Goal: Task Accomplishment & Management: Complete application form

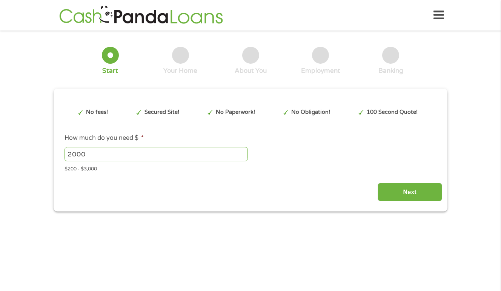
click at [416, 195] on input "Next" at bounding box center [410, 192] width 65 height 18
type input "EAIaIQobChMI5OvHxMCDjwMVgk9HAR2oFhU3EAAYBCAAEgKOYvD_BwE"
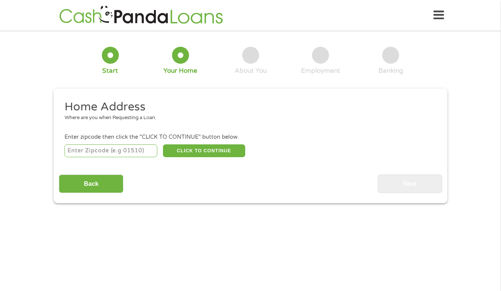
click at [120, 148] on input "number" at bounding box center [111, 150] width 93 height 13
type input "02860"
select select "[US_STATE]"
click at [200, 151] on button "CLICK TO CONTINUE" at bounding box center [204, 150] width 82 height 13
type input "02860"
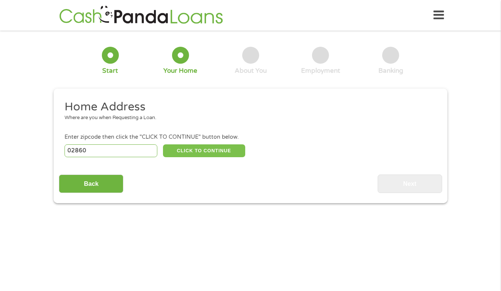
type input "Pawtucket"
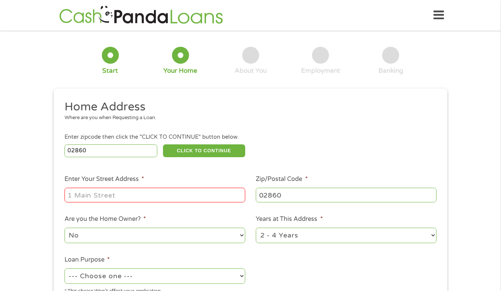
click at [146, 194] on input "Enter Your Street Address *" at bounding box center [155, 195] width 181 height 14
type input "[STREET_ADDRESS][PERSON_NAME]"
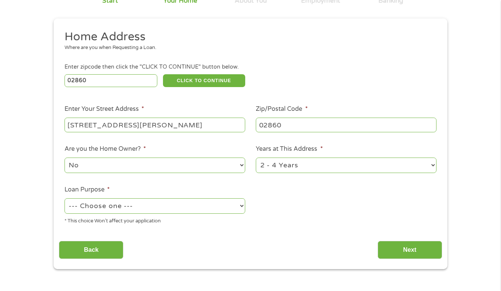
scroll to position [75, 0]
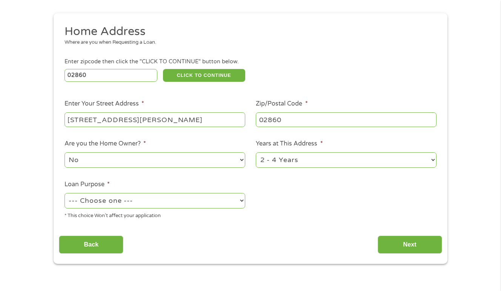
click at [435, 160] on select "1 Year or less 1 - 2 Years 2 - 4 Years Over 4 Years" at bounding box center [346, 159] width 181 height 15
select select "60months"
click at [256, 152] on select "1 Year or less 1 - 2 Years 2 - 4 Years Over 4 Years" at bounding box center [346, 159] width 181 height 15
click at [242, 202] on select "--- Choose one --- Pay Bills Debt Consolidation Home Improvement Major Purchase…" at bounding box center [155, 200] width 181 height 15
select select "paybills"
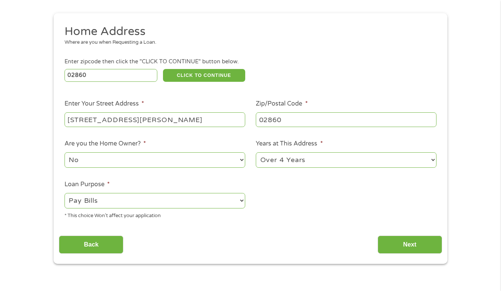
click at [65, 193] on select "--- Choose one --- Pay Bills Debt Consolidation Home Improvement Major Purchase…" at bounding box center [155, 200] width 181 height 15
click at [418, 244] on input "Next" at bounding box center [410, 245] width 65 height 18
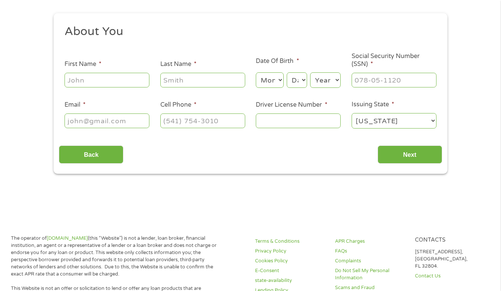
scroll to position [0, 0]
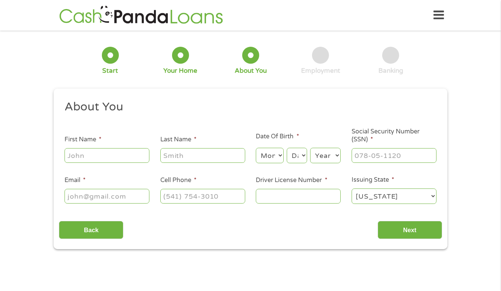
click at [417, 247] on div "This field is hidden when viewing the form gclid EAIaIQobChMI5OvHxMCDjwMVgk9HAR…" at bounding box center [251, 169] width 394 height 161
click at [116, 150] on input "First Name *" at bounding box center [107, 155] width 85 height 14
type input "[PERSON_NAME]"
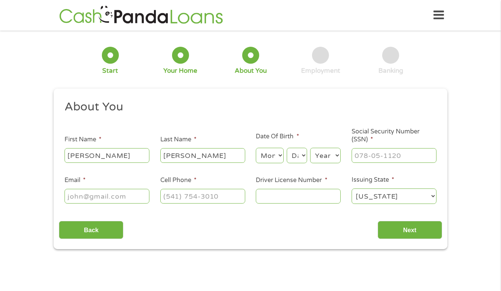
type input "[EMAIL_ADDRESS][PERSON_NAME][DOMAIN_NAME]"
type input "[PHONE_NUMBER]"
click at [280, 155] on select "Month 1 2 3 4 5 6 7 8 9 10 11 12" at bounding box center [270, 155] width 28 height 15
select select "2"
click at [256, 148] on select "Month 1 2 3 4 5 6 7 8 9 10 11 12" at bounding box center [270, 155] width 28 height 15
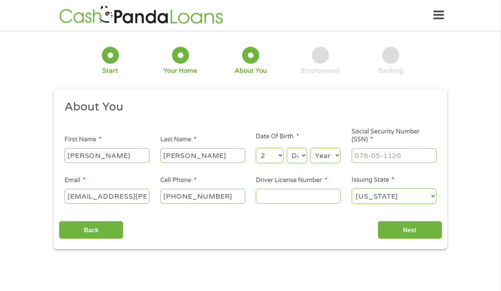
click at [303, 157] on select "Day 1 2 3 4 5 6 7 8 9 10 11 12 13 14 15 16 17 18 19 20 21 22 23 24 25 26 27 28 …" at bounding box center [297, 155] width 20 height 15
select select "25"
click at [287, 148] on select "Day 1 2 3 4 5 6 7 8 9 10 11 12 13 14 15 16 17 18 19 20 21 22 23 24 25 26 27 28 …" at bounding box center [297, 155] width 20 height 15
click at [339, 154] on select "Year [DATE] 2006 2005 2004 2003 2002 2001 2000 1999 1998 1997 1996 1995 1994 19…" at bounding box center [325, 155] width 31 height 15
select select "1955"
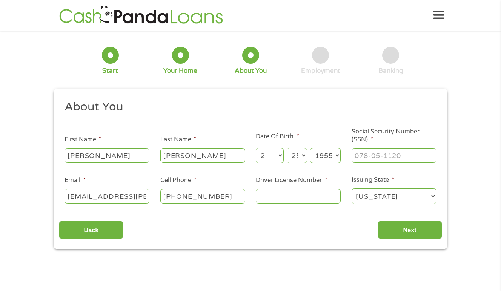
click at [310, 148] on select "Year [DATE] 2006 2005 2004 2003 2002 2001 2000 1999 1998 1997 1996 1995 1994 19…" at bounding box center [325, 155] width 31 height 15
click at [416, 153] on input "___-__-____" at bounding box center [394, 155] width 85 height 14
type input "035-38-5396"
click at [307, 193] on input "Driver License Number *" at bounding box center [298, 196] width 85 height 14
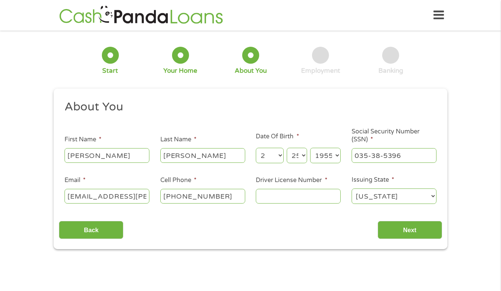
click at [311, 197] on input "Driver License Number *" at bounding box center [298, 196] width 85 height 14
type input "7202302"
click at [416, 228] on input "Next" at bounding box center [410, 230] width 65 height 18
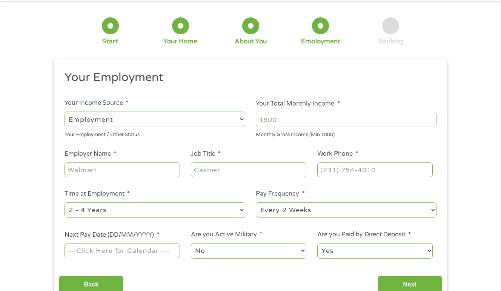
scroll to position [38, 0]
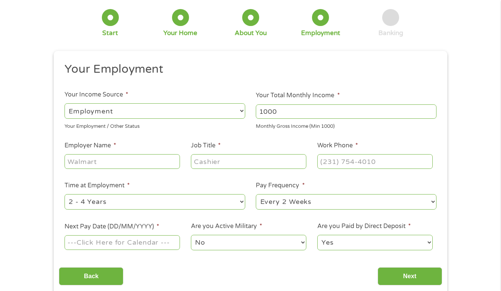
click at [432, 114] on input "1000" at bounding box center [346, 111] width 181 height 14
click at [380, 110] on input "1000" at bounding box center [346, 111] width 181 height 14
drag, startPoint x: 293, startPoint y: 112, endPoint x: 239, endPoint y: 115, distance: 54.0
click at [239, 115] on ul "Your Employment Your Income Source * --- Choose one --- Employment [DEMOGRAPHIC…" at bounding box center [250, 159] width 383 height 195
type input "3700"
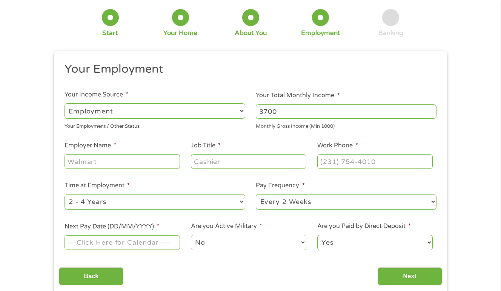
click at [129, 166] on input "Employer Name *" at bounding box center [122, 161] width 115 height 14
type input "ssa"
click at [244, 162] on input "Job Title *" at bounding box center [248, 161] width 115 height 14
type input "retired"
click at [390, 160] on input "(___) ___-____" at bounding box center [374, 161] width 115 height 14
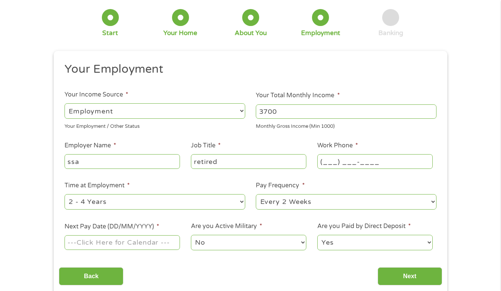
click at [326, 161] on input "(___) ___-____" at bounding box center [374, 161] width 115 height 14
type input "(_80) 077-2121"
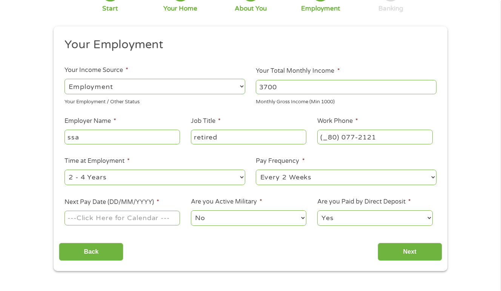
scroll to position [75, 0]
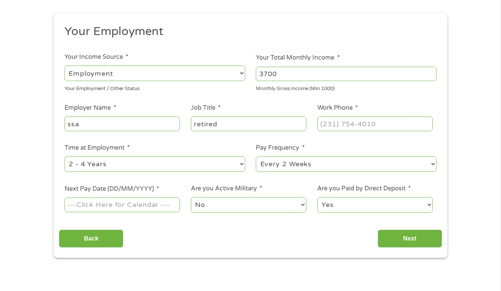
click at [431, 164] on select "--- Choose one --- Every 2 Weeks Every Week Monthly Semi-Monthly" at bounding box center [346, 164] width 181 height 15
select select "semimonthly"
click at [256, 157] on select "--- Choose one --- Every 2 Weeks Every Week Monthly Semi-Monthly" at bounding box center [346, 164] width 181 height 15
click at [244, 164] on select "--- Choose one --- 1 Year or less 1 - 2 Years 2 - 4 Years Over 4 Years" at bounding box center [155, 164] width 181 height 15
click at [65, 157] on select "--- Choose one --- 1 Year or less 1 - 2 Years 2 - 4 Years Over 4 Years" at bounding box center [155, 164] width 181 height 15
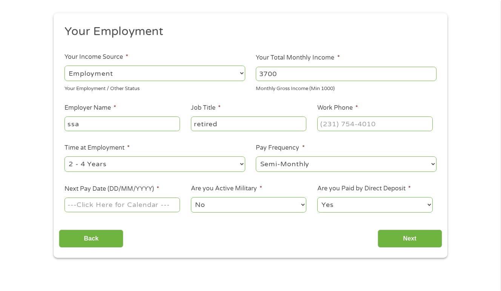
click at [170, 204] on input "Next Pay Date (DD/MM/YYYY) *" at bounding box center [122, 205] width 115 height 14
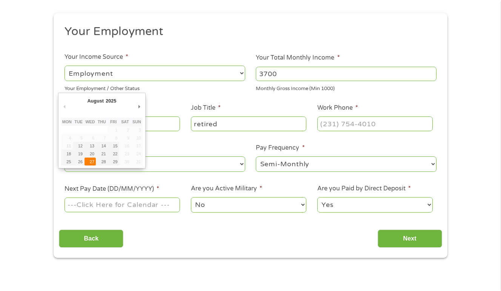
type input "[DATE]"
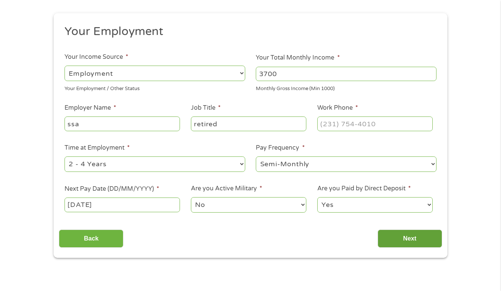
click at [419, 242] on input "Next" at bounding box center [410, 239] width 65 height 18
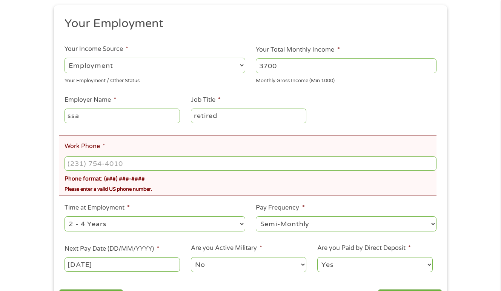
scroll to position [113, 0]
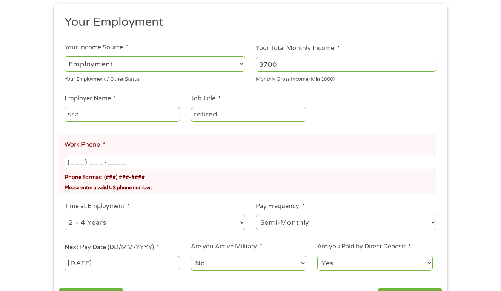
click at [132, 162] on input "(___) ___-____" at bounding box center [251, 162] width 372 height 14
click at [80, 161] on input "(___) ___-____" at bounding box center [251, 162] width 372 height 14
click at [75, 160] on input "(__8) 00_-____" at bounding box center [251, 162] width 372 height 14
drag, startPoint x: 127, startPoint y: 163, endPoint x: 71, endPoint y: 164, distance: 57.0
click at [71, 164] on input "(_80) 080-0___" at bounding box center [251, 162] width 372 height 14
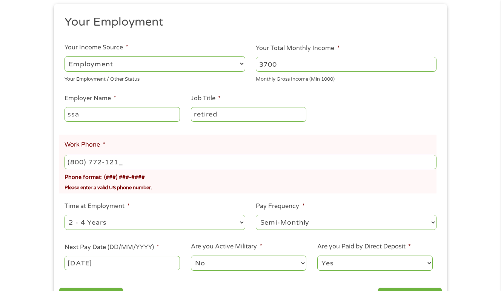
type input "[PHONE_NUMBER]"
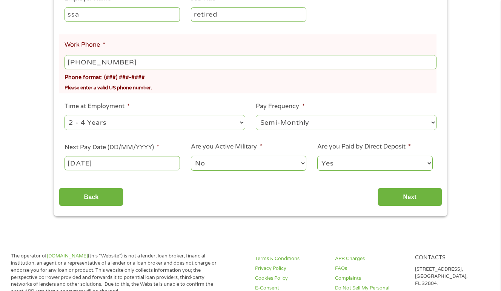
scroll to position [226, 0]
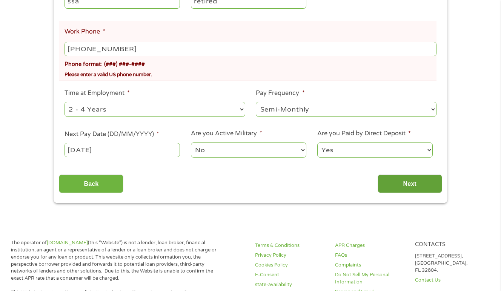
click at [407, 185] on input "Next" at bounding box center [410, 184] width 65 height 18
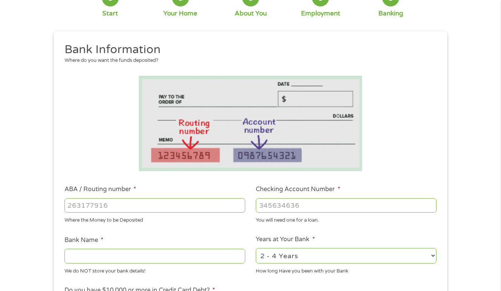
scroll to position [75, 0]
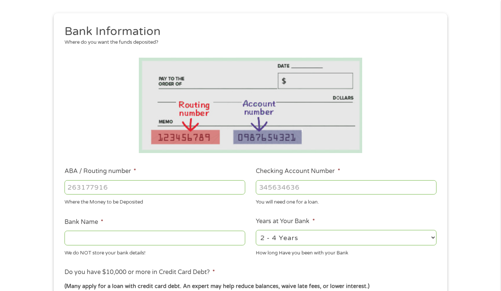
click at [182, 190] on input "ABA / Routing number *" at bounding box center [155, 187] width 181 height 14
type input "011500120"
type input "CITIZENS BANK NATIONAL ASSOCIATION"
type input "011500120"
click at [335, 190] on input "Checking Account Number *" at bounding box center [346, 187] width 181 height 14
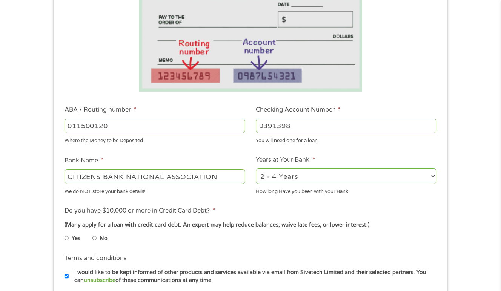
scroll to position [151, 0]
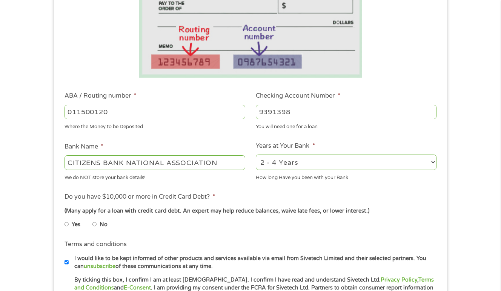
type input "9391398"
click at [432, 163] on select "2 - 4 Years 6 - 12 Months 1 - 2 Years Over 4 Years" at bounding box center [346, 162] width 181 height 15
select select "60months"
click at [256, 155] on select "2 - 4 Years 6 - 12 Months 1 - 2 Years Over 4 Years" at bounding box center [346, 162] width 181 height 15
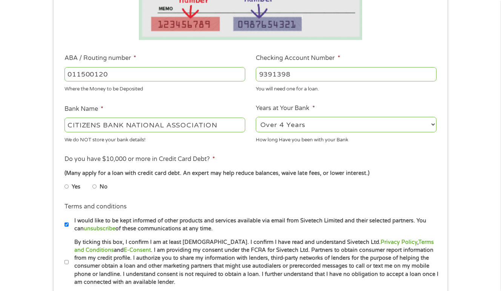
click at [95, 187] on input "No" at bounding box center [94, 187] width 5 height 12
radio input "true"
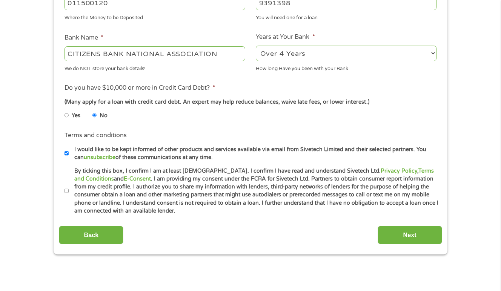
scroll to position [264, 0]
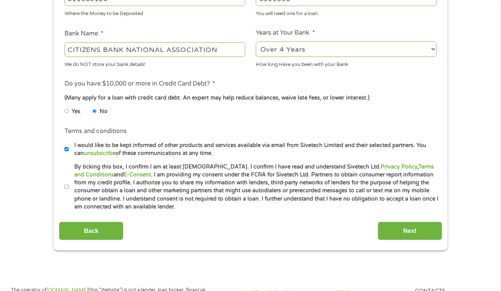
click at [69, 188] on label "By ticking this box, I confirm I am at least [DEMOGRAPHIC_DATA]. I confirm I ha…" at bounding box center [254, 187] width 370 height 48
click at [69, 188] on input "By ticking this box, I confirm I am at least [DEMOGRAPHIC_DATA]. I confirm I ha…" at bounding box center [67, 187] width 5 height 12
checkbox input "true"
click at [414, 229] on input "Next" at bounding box center [410, 231] width 65 height 18
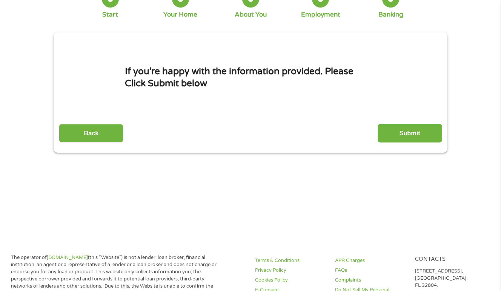
scroll to position [0, 0]
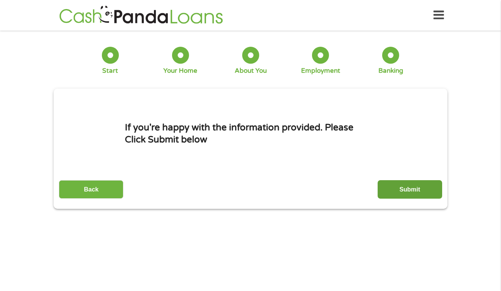
click at [412, 191] on input "Submit" at bounding box center [410, 189] width 65 height 18
